Goal: Go to known website: Access a specific website the user already knows

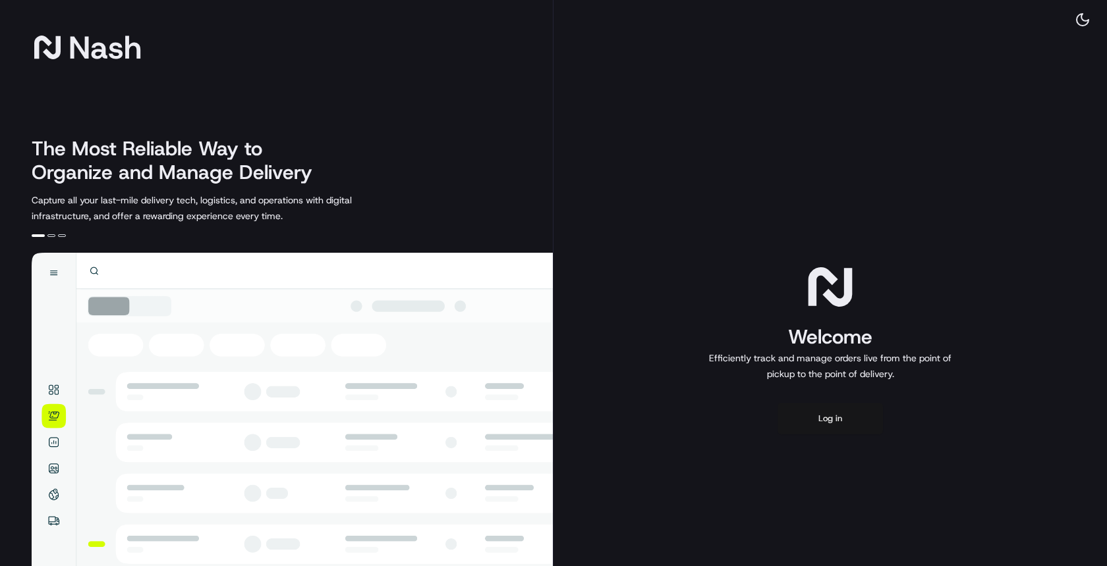
click at [844, 410] on button "Log in" at bounding box center [829, 419] width 105 height 32
